Goal: Navigation & Orientation: Find specific page/section

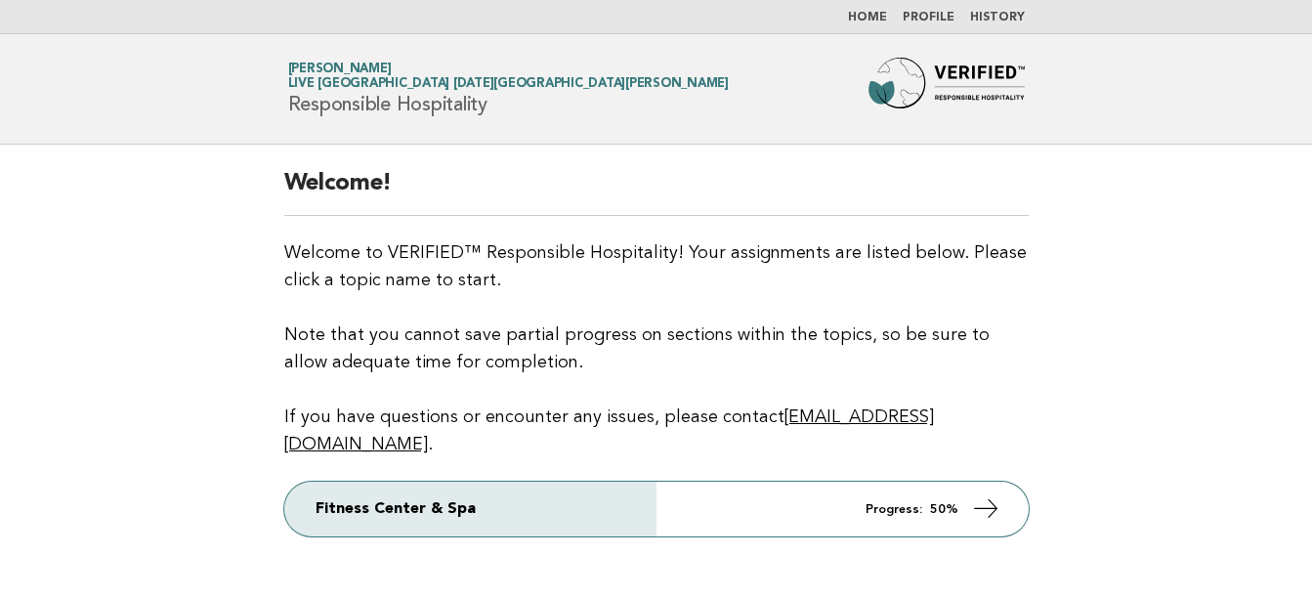
click at [943, 15] on link "Profile" at bounding box center [929, 18] width 52 height 12
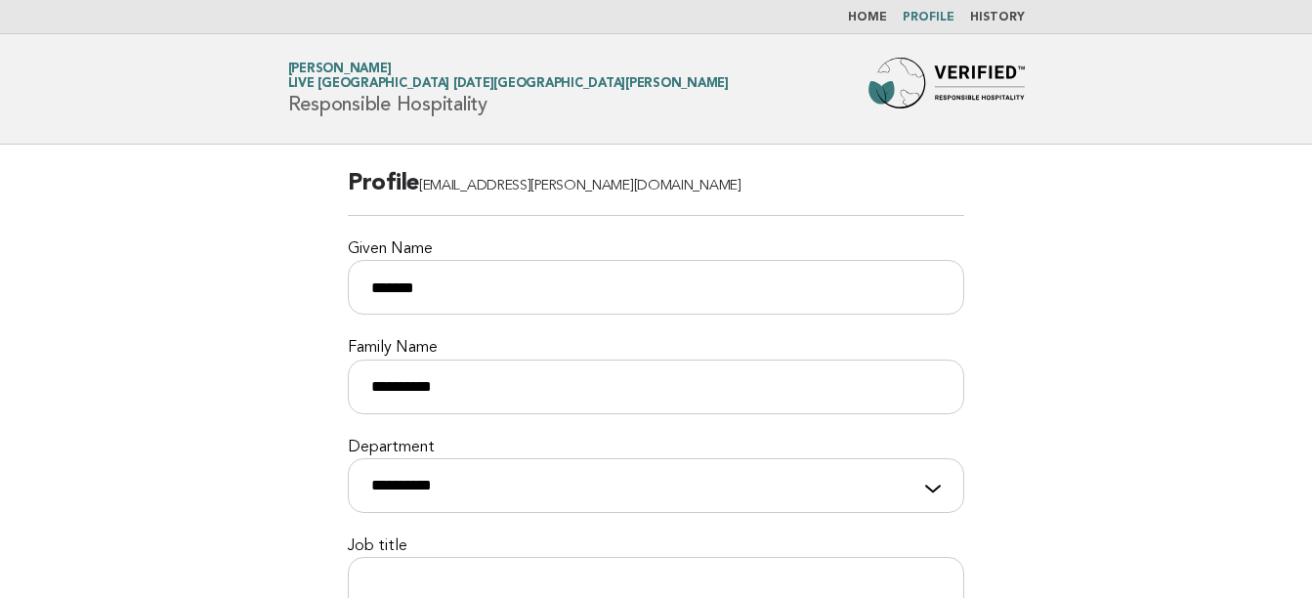
click at [863, 18] on link "Home" at bounding box center [867, 18] width 39 height 12
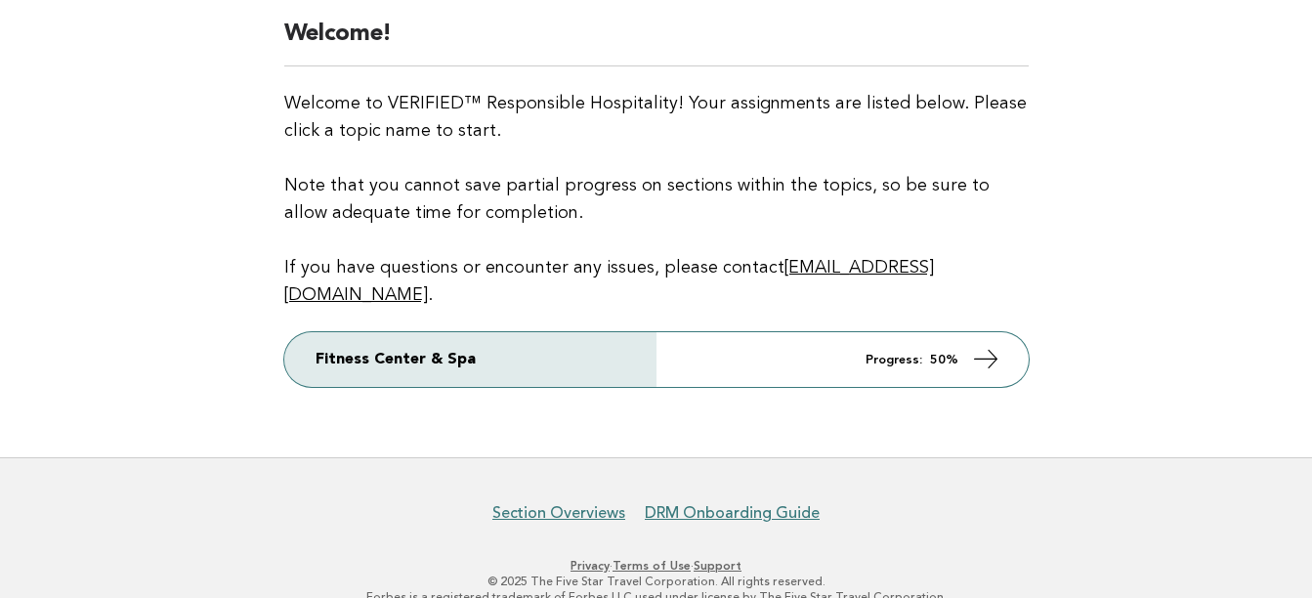
scroll to position [152, 0]
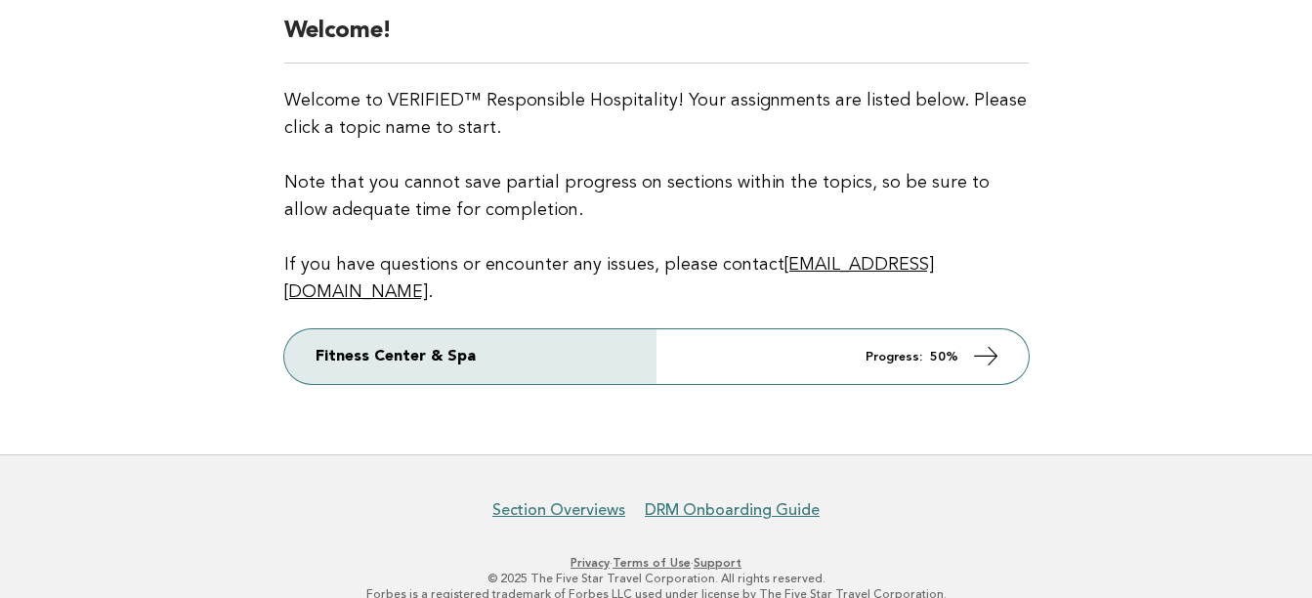
click at [585, 556] on link "Privacy" at bounding box center [590, 563] width 39 height 14
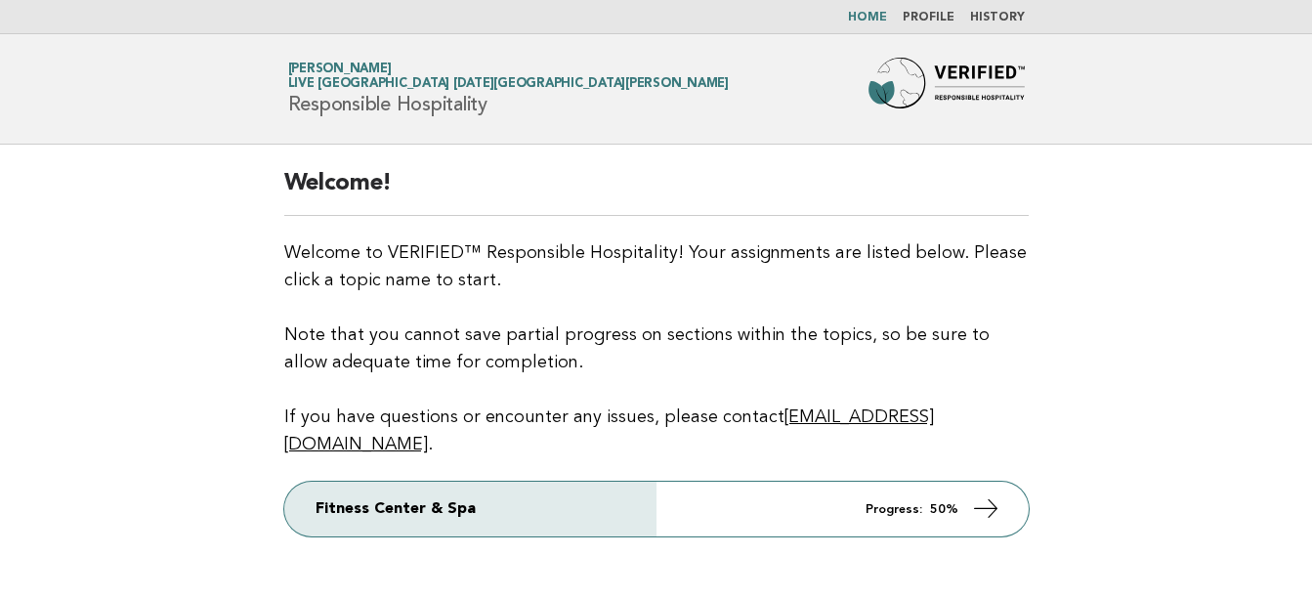
click at [997, 19] on link "History" at bounding box center [997, 18] width 55 height 12
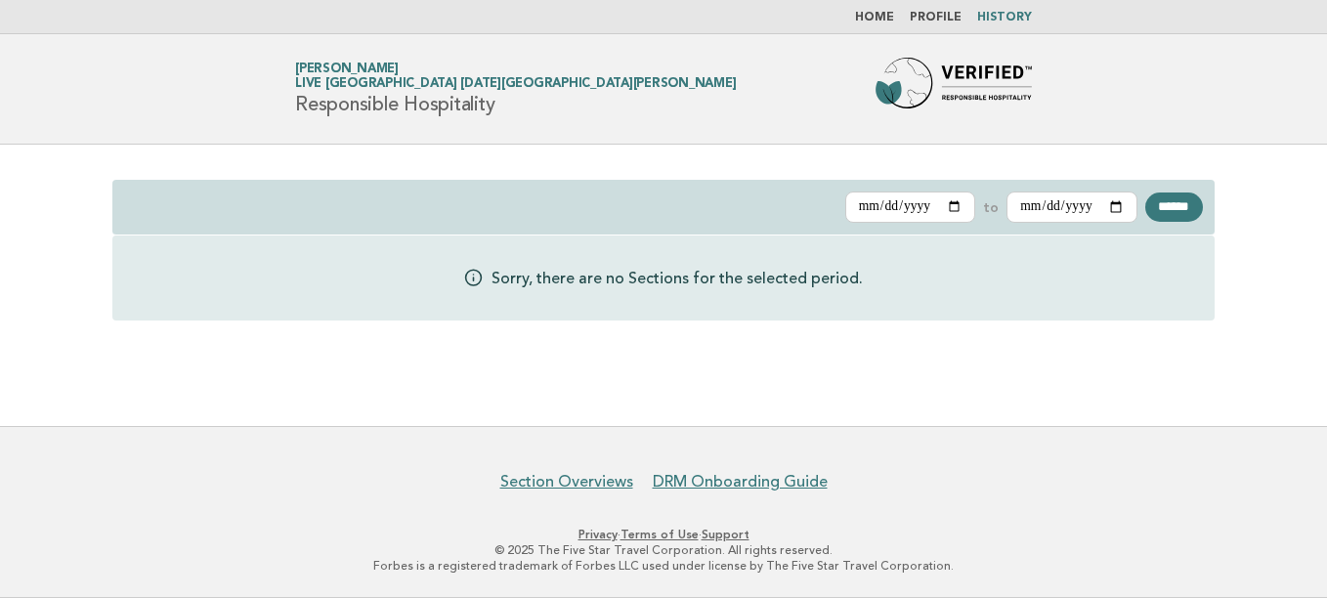
click at [928, 18] on link "Profile" at bounding box center [936, 18] width 52 height 12
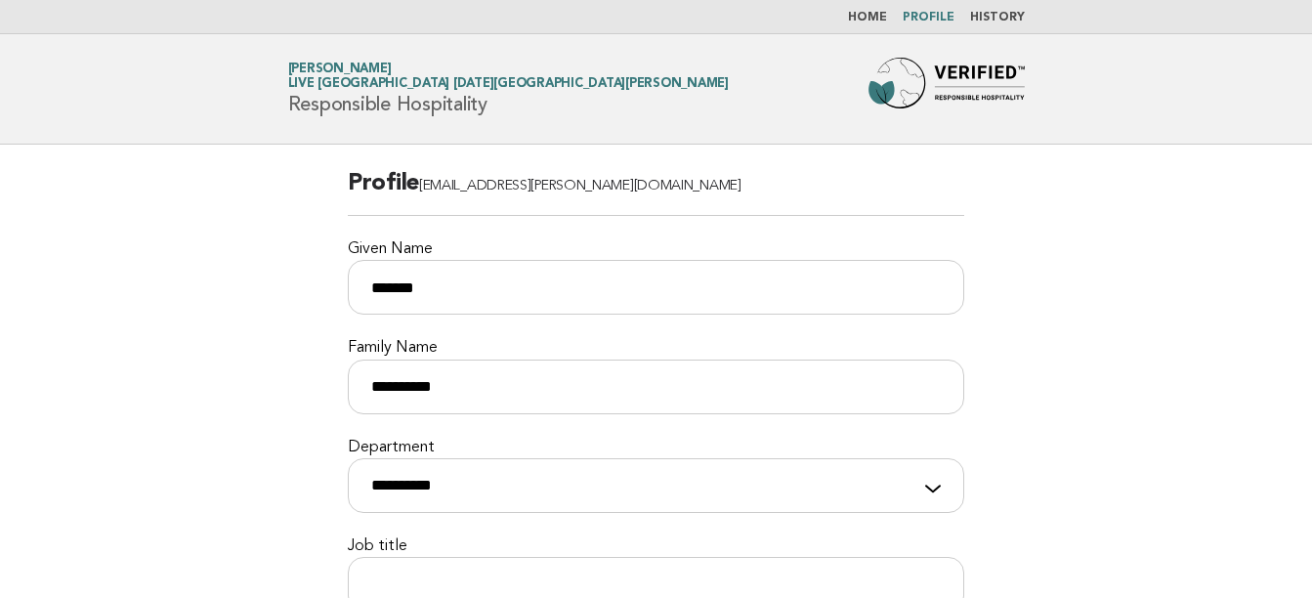
click at [864, 14] on link "Home" at bounding box center [867, 18] width 39 height 12
click at [404, 184] on h2 "Profile [EMAIL_ADDRESS][PERSON_NAME][DOMAIN_NAME]" at bounding box center [656, 192] width 617 height 48
